Goal: Navigation & Orientation: Find specific page/section

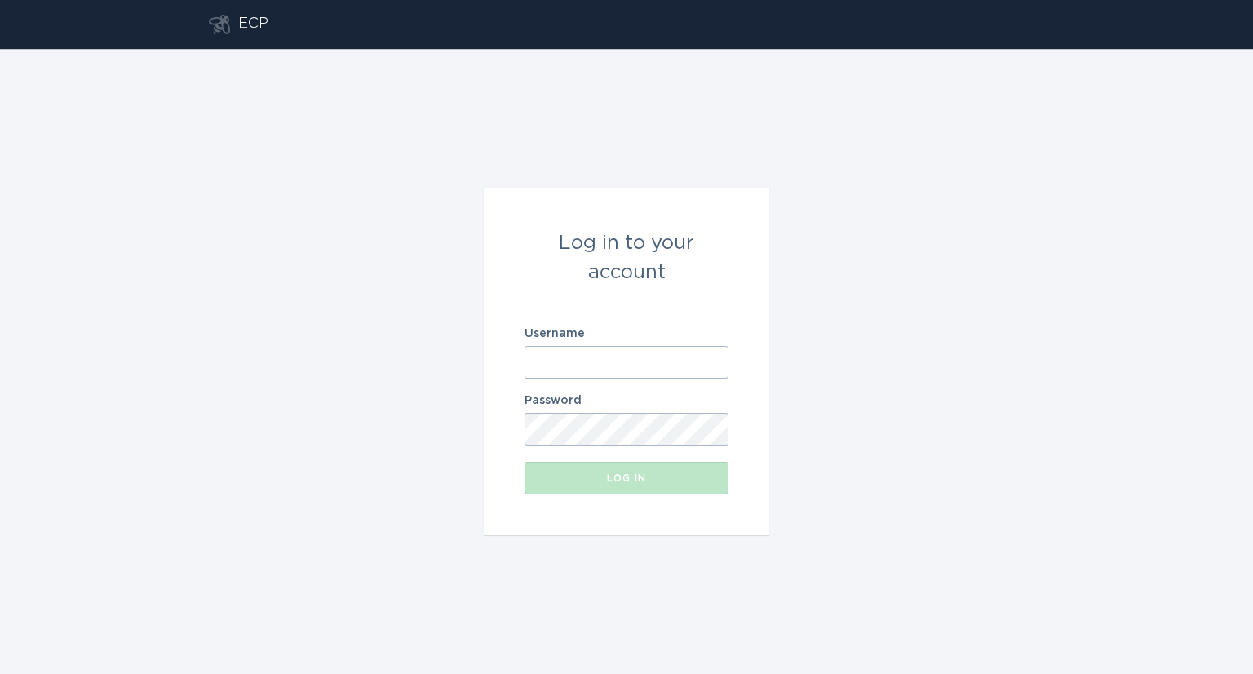
click at [594, 342] on div "Username" at bounding box center [626, 353] width 204 height 51
click at [599, 366] on input "Username" at bounding box center [626, 362] width 204 height 33
type input "[EMAIL_ADDRESS][DOMAIN_NAME]"
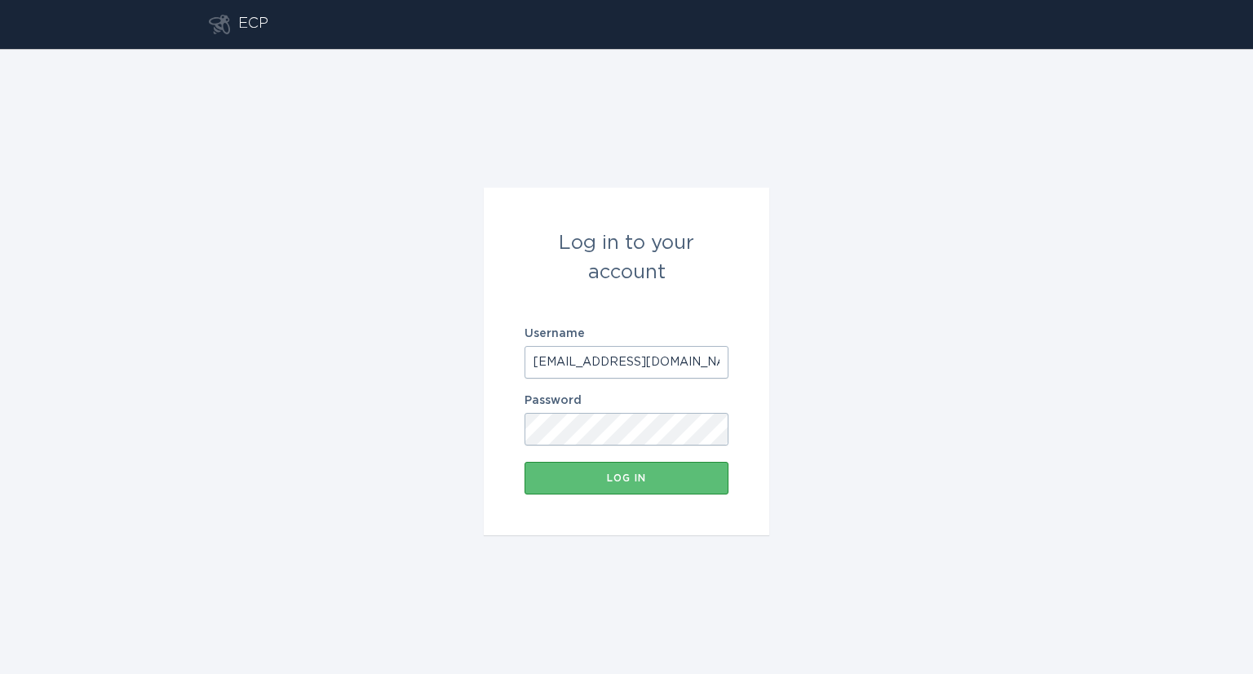
click at [524, 462] on button "Log in" at bounding box center [626, 478] width 204 height 33
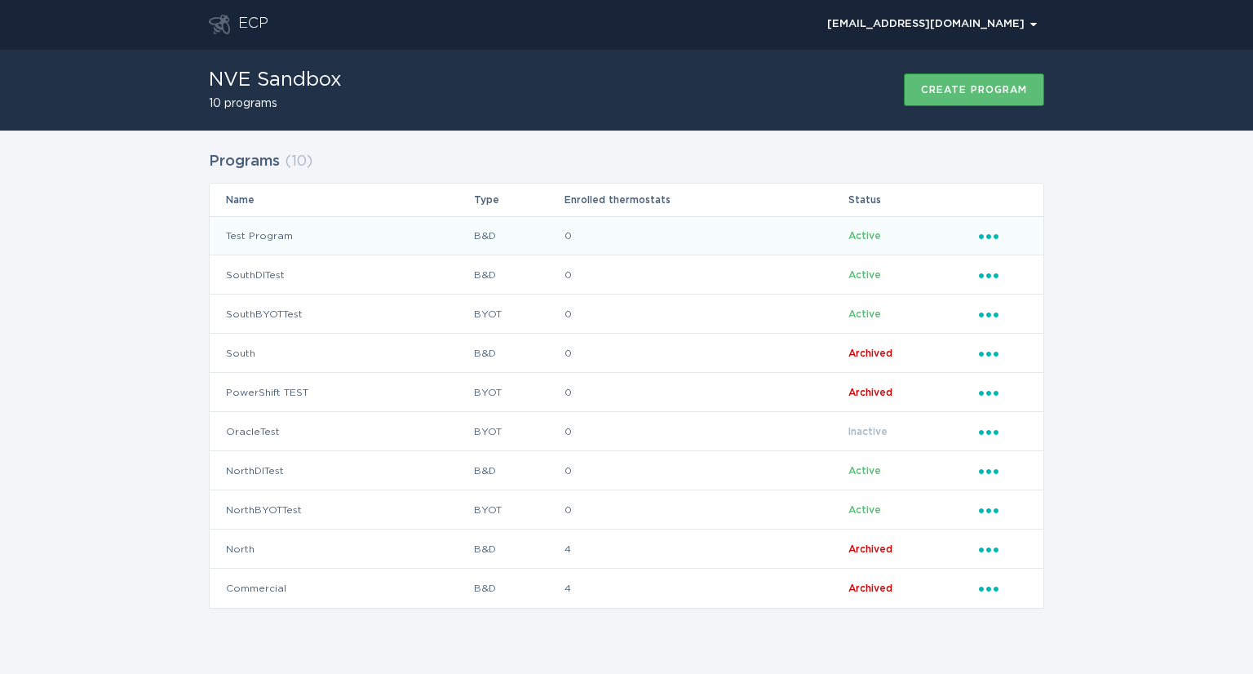
click at [267, 232] on td "Test Program" at bounding box center [341, 235] width 263 height 39
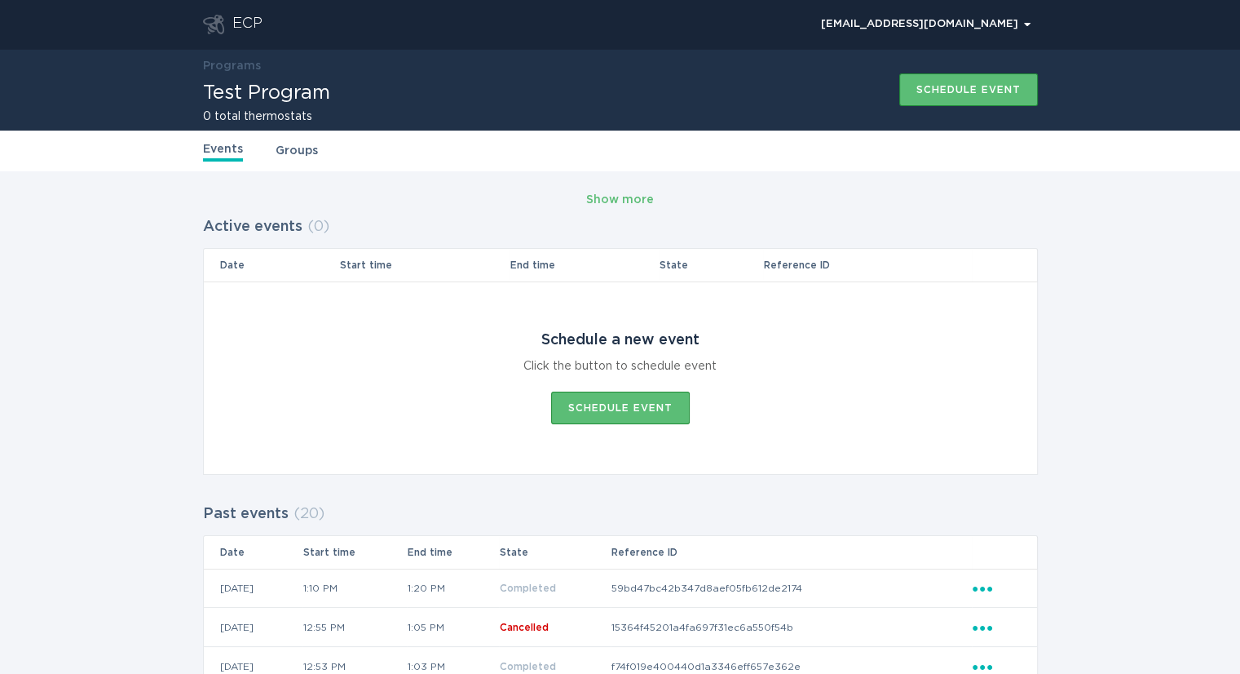
click at [306, 161] on div "Events Groups" at bounding box center [620, 150] width 835 height 41
click at [303, 154] on link "Groups" at bounding box center [297, 151] width 42 height 18
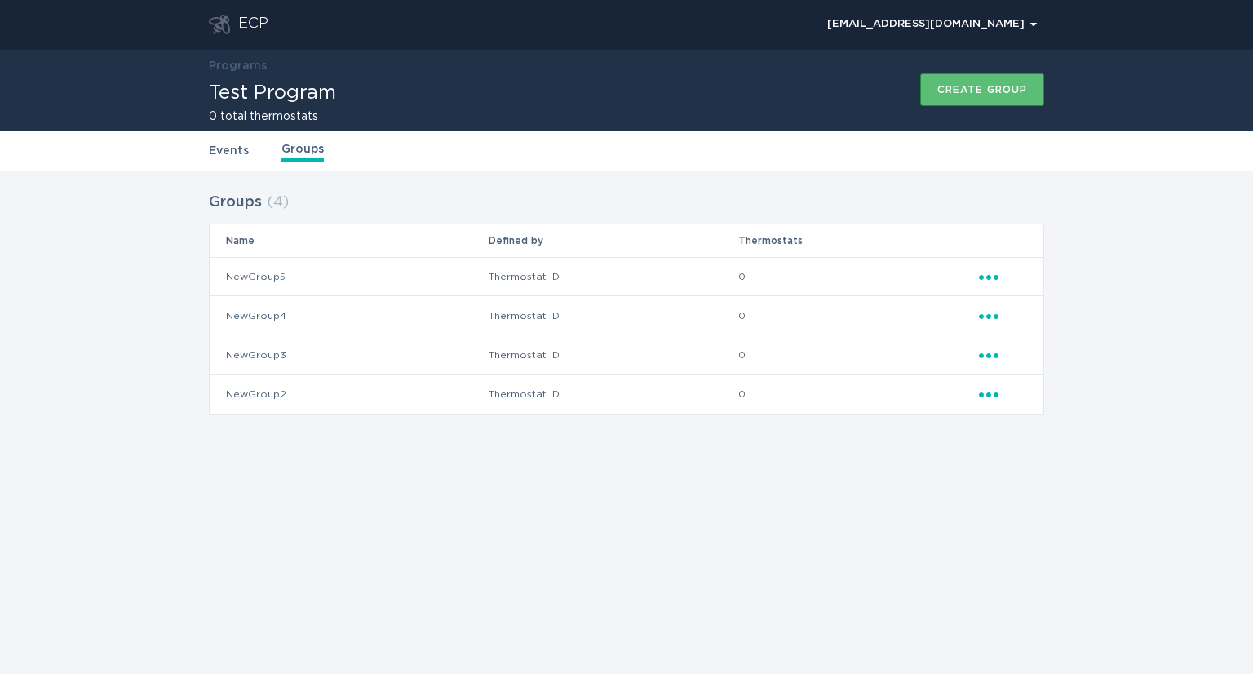
click at [233, 157] on link "Events" at bounding box center [229, 151] width 40 height 18
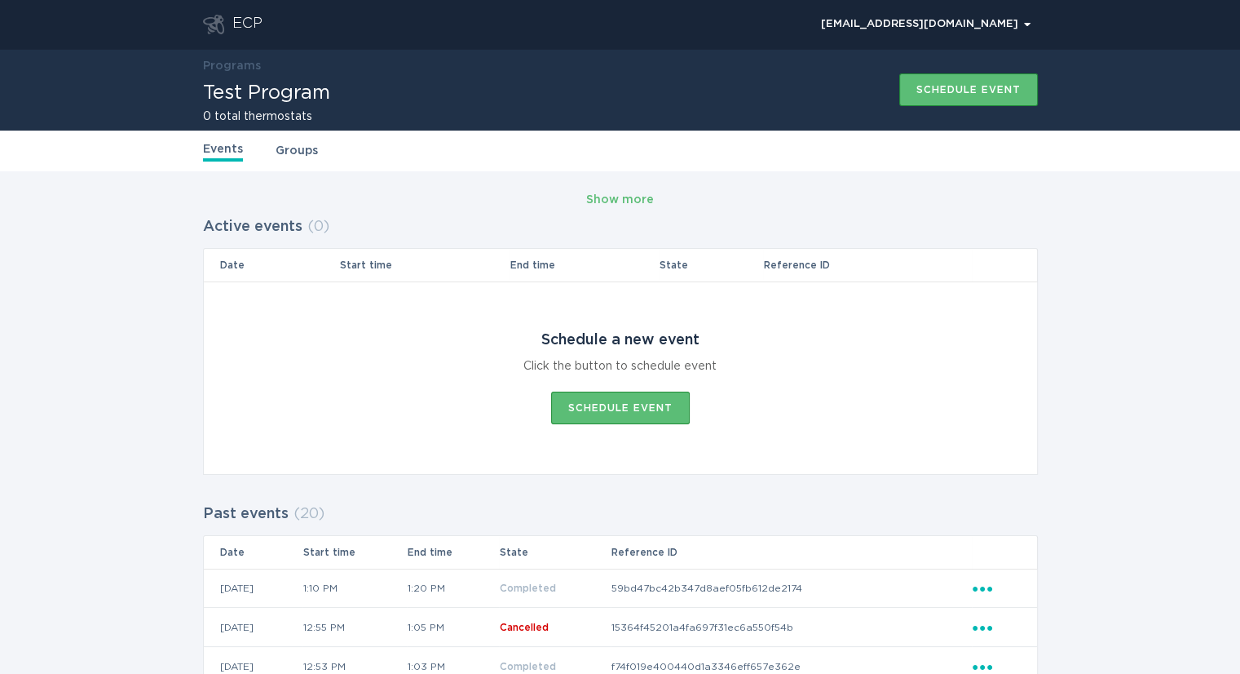
click at [254, 29] on div "ECP" at bounding box center [247, 25] width 30 height 20
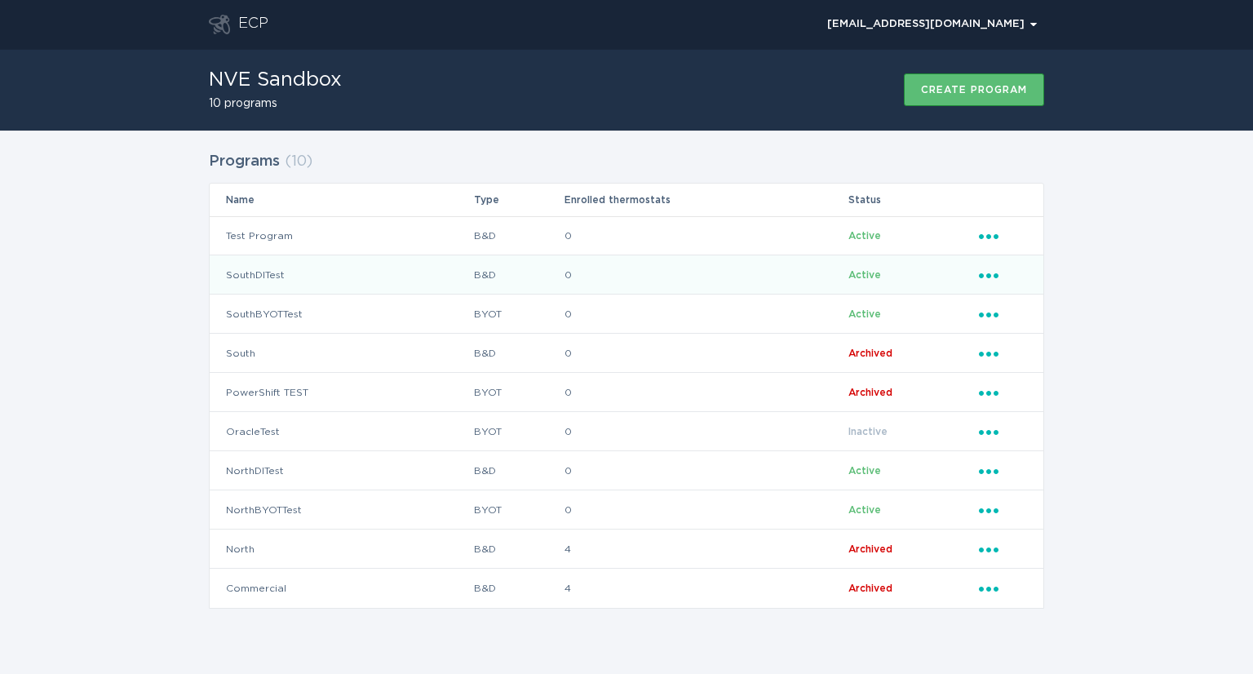
click at [261, 274] on td "SouthDITest" at bounding box center [341, 274] width 263 height 39
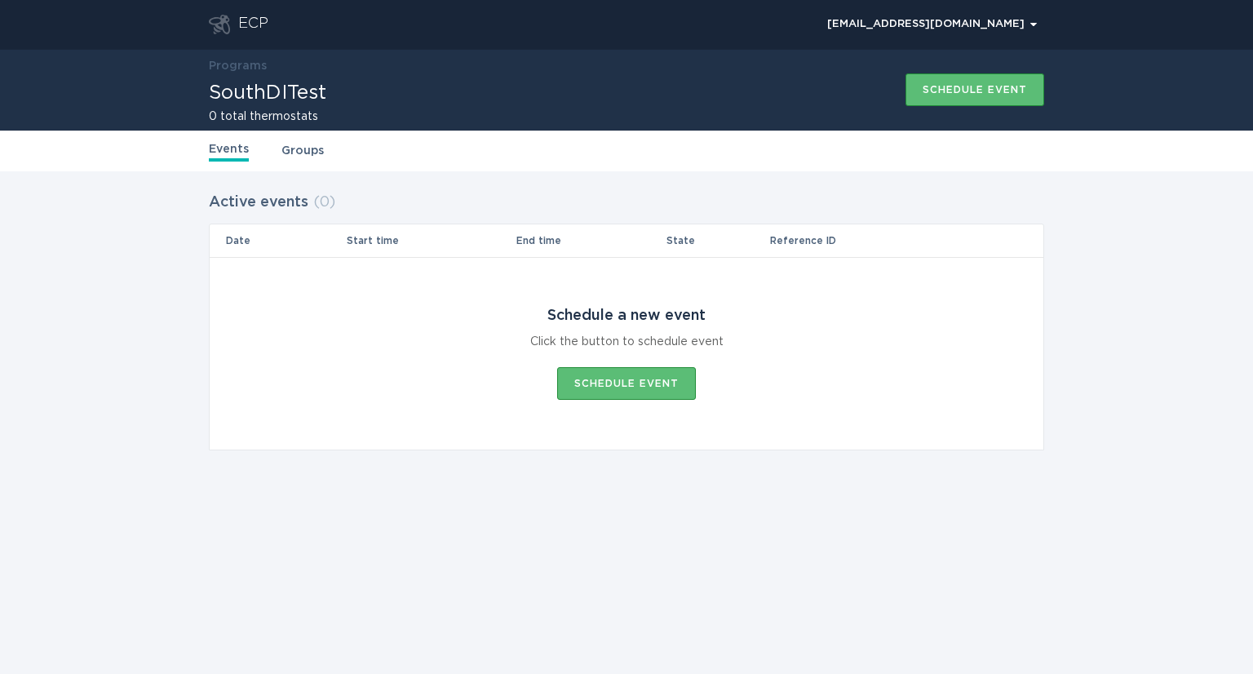
click at [251, 24] on div "ECP" at bounding box center [253, 25] width 30 height 20
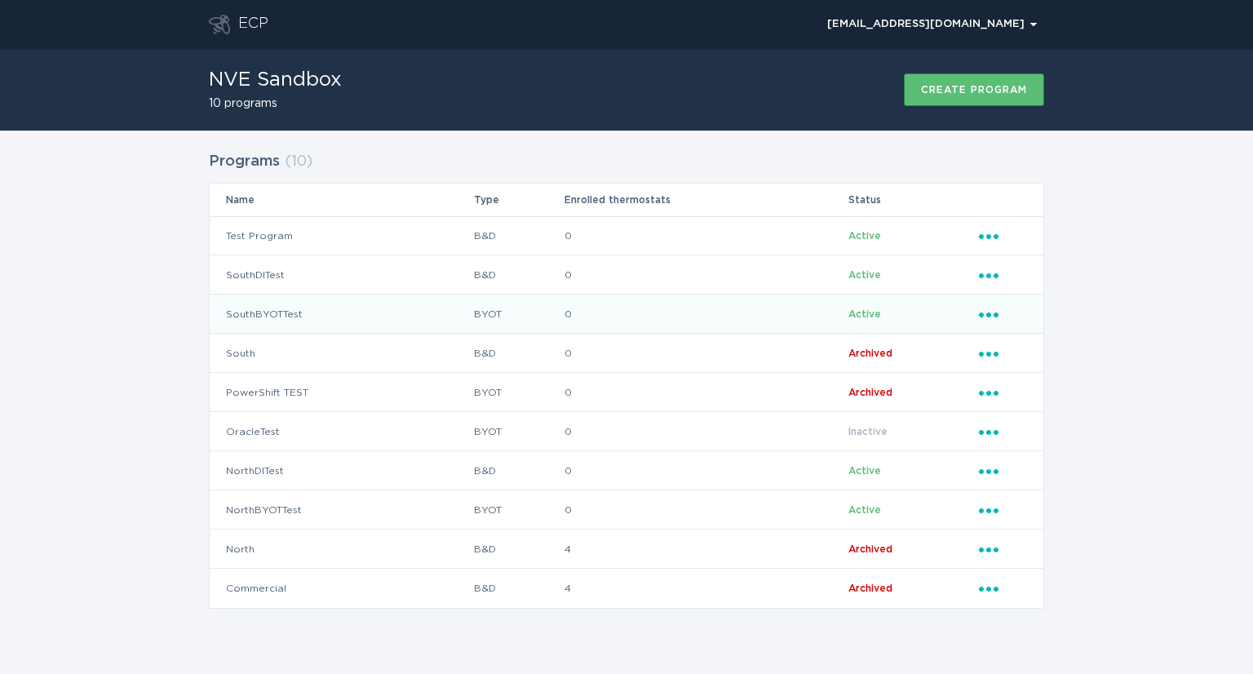
click at [264, 316] on td "SouthBYOTTest" at bounding box center [341, 313] width 263 height 39
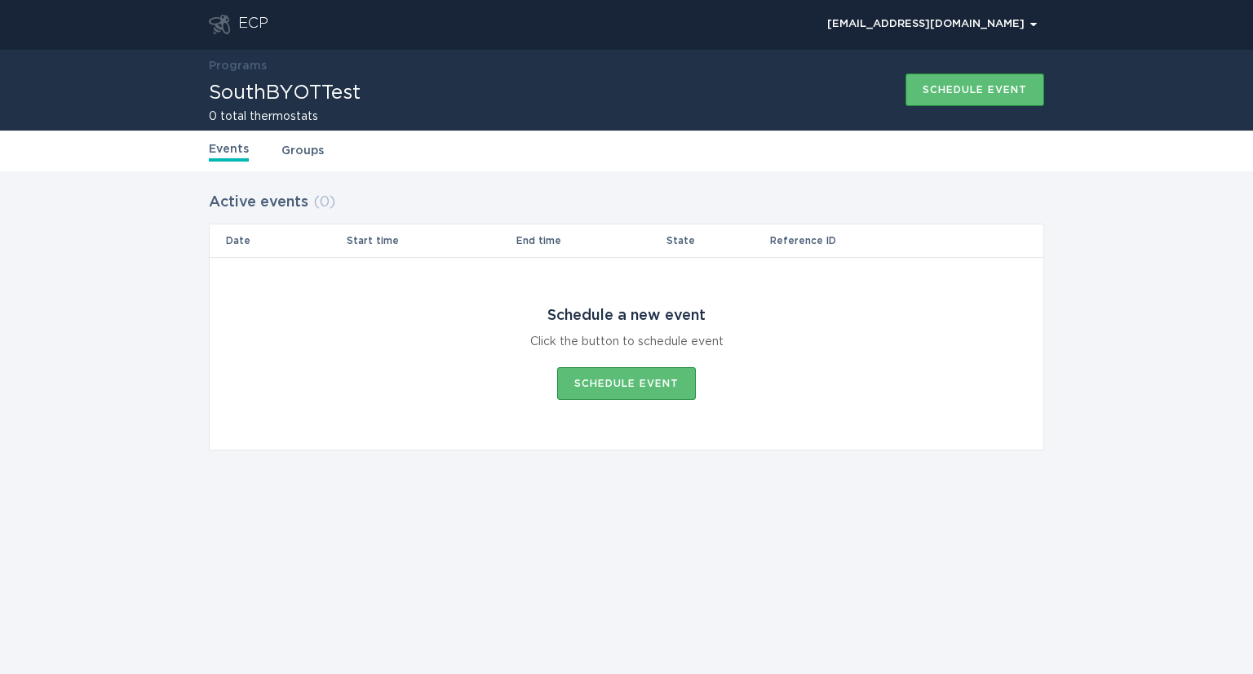
click at [307, 154] on link "Groups" at bounding box center [302, 151] width 42 height 18
click at [255, 27] on div "ECP" at bounding box center [253, 25] width 30 height 20
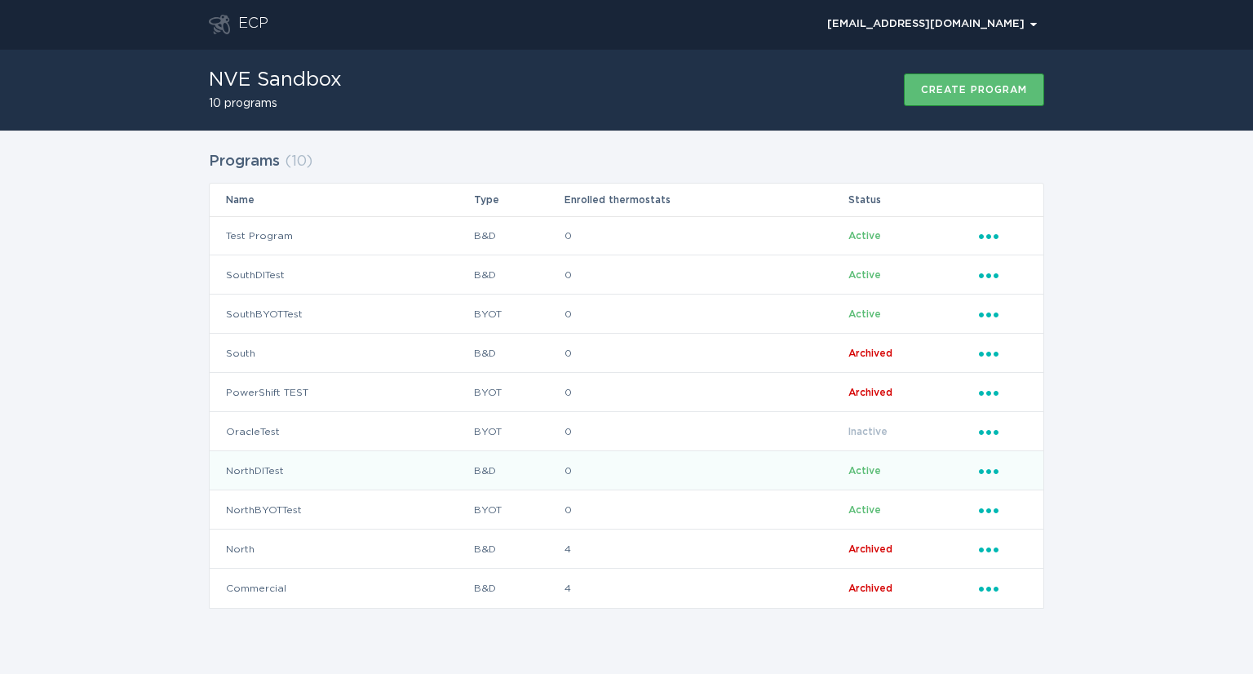
click at [258, 462] on td "NorthDITest" at bounding box center [341, 470] width 263 height 39
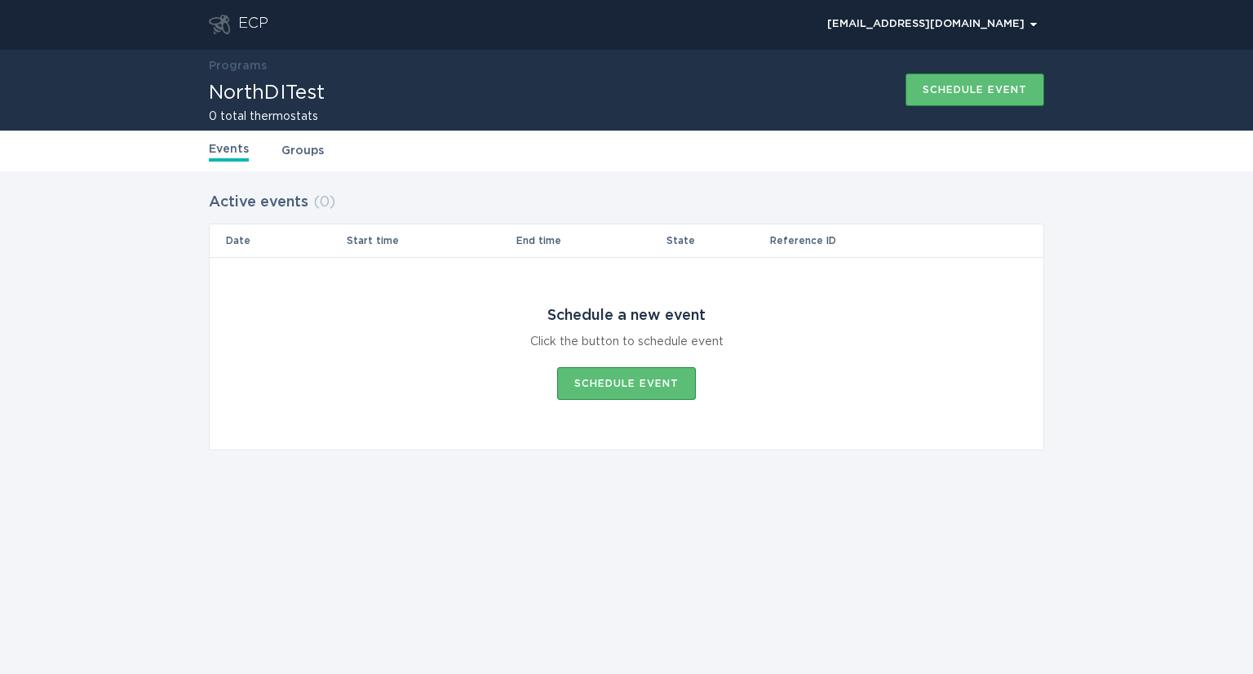
click at [260, 17] on div "ECP" at bounding box center [253, 25] width 30 height 20
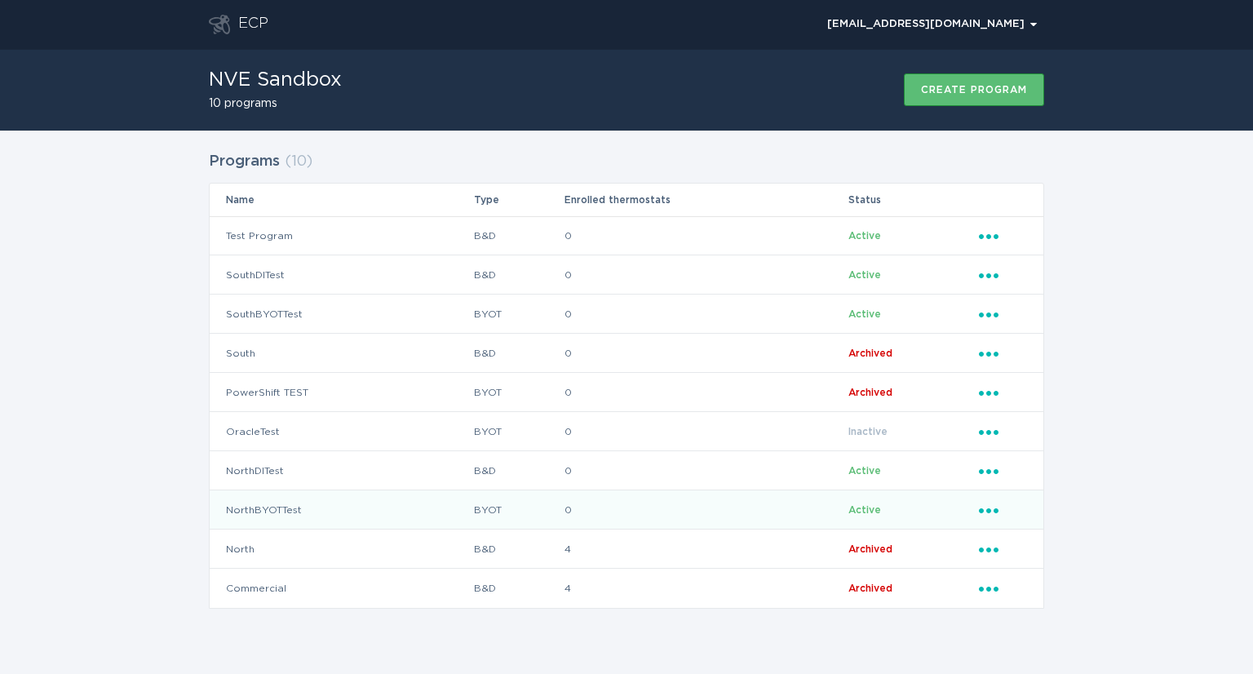
click at [259, 508] on td "NorthBYOTTest" at bounding box center [341, 509] width 263 height 39
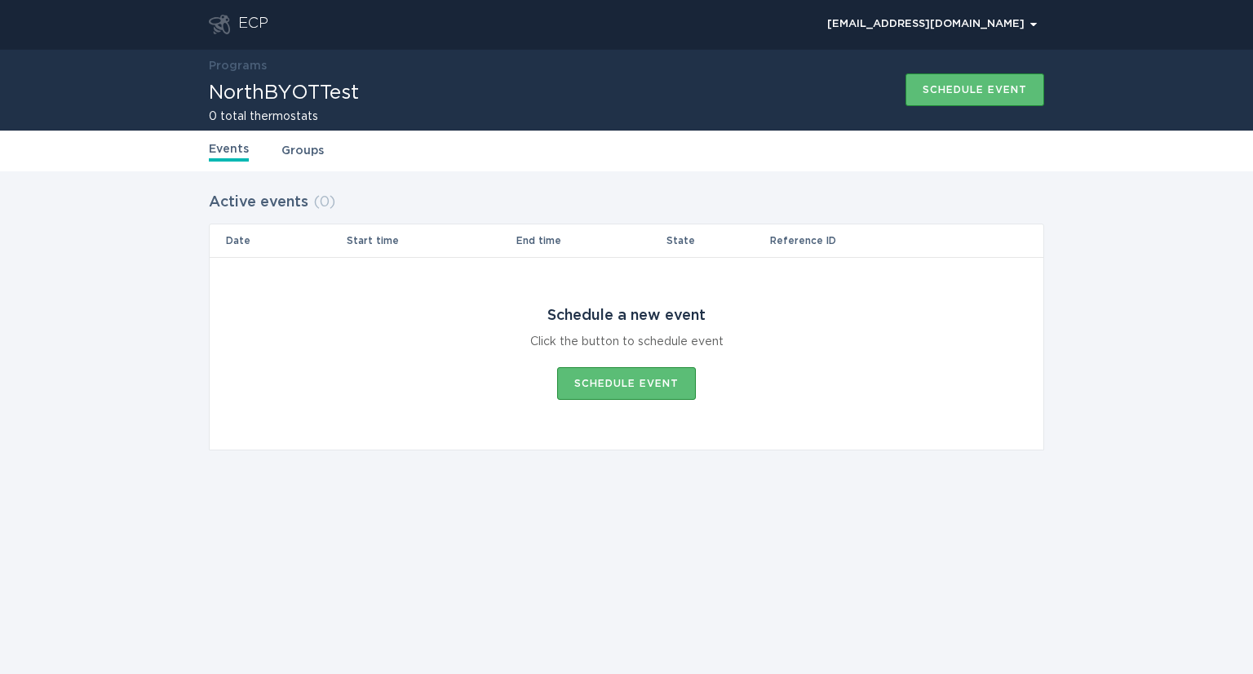
click at [241, 15] on div "ECP" at bounding box center [253, 25] width 30 height 20
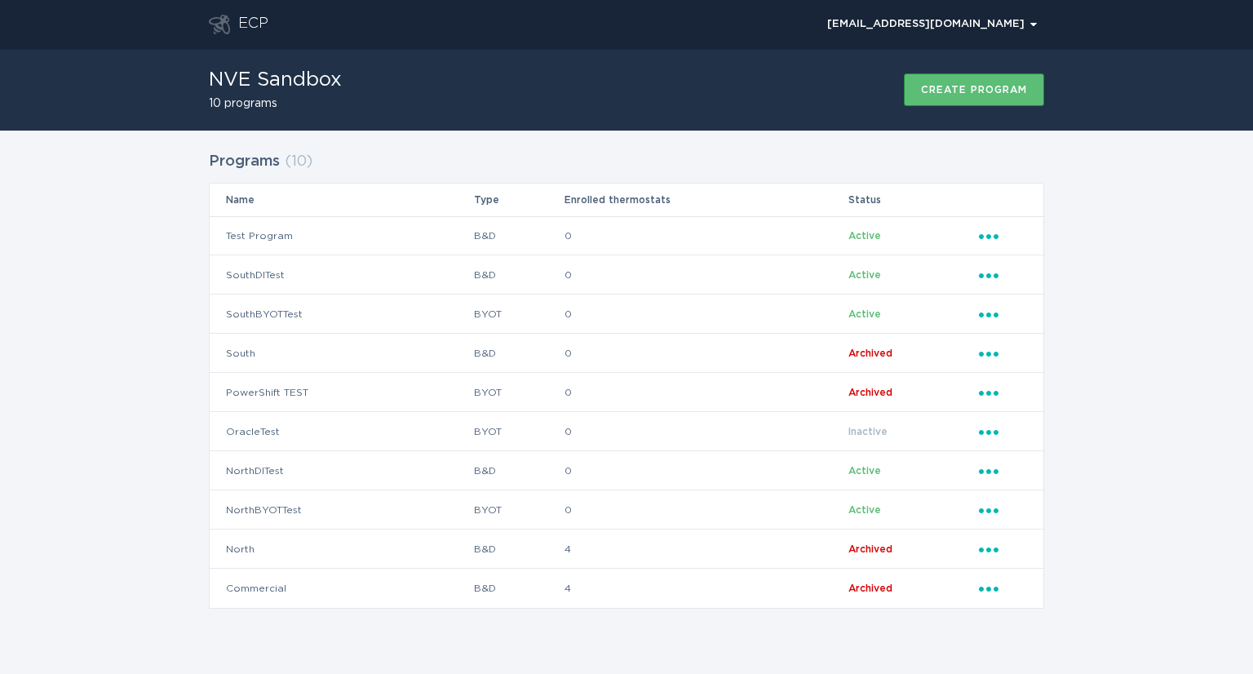
click at [1120, 284] on div "Programs ( 10 ) Name Type Enrolled thermostats Status Test Program B&D 0 Active…" at bounding box center [626, 389] width 1253 height 519
click at [1095, 358] on div "Programs ( 10 ) Name Type Enrolled thermostats Status Test Program B&D 0 Active…" at bounding box center [626, 389] width 1253 height 519
click at [241, 20] on div "ECP" at bounding box center [253, 25] width 30 height 20
click at [1005, 20] on div "[EMAIL_ADDRESS][DOMAIN_NAME] Chevron" at bounding box center [932, 25] width 210 height 10
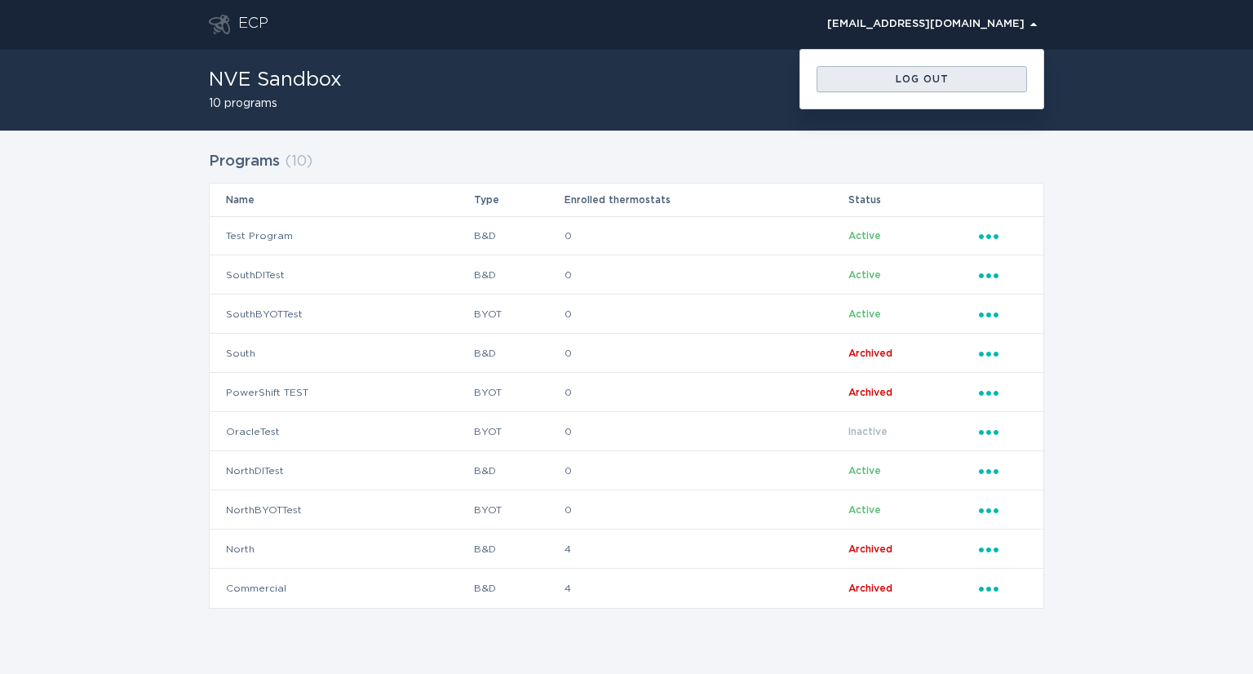
click at [877, 82] on div "Log out" at bounding box center [921, 79] width 194 height 10
